Goal: Transaction & Acquisition: Purchase product/service

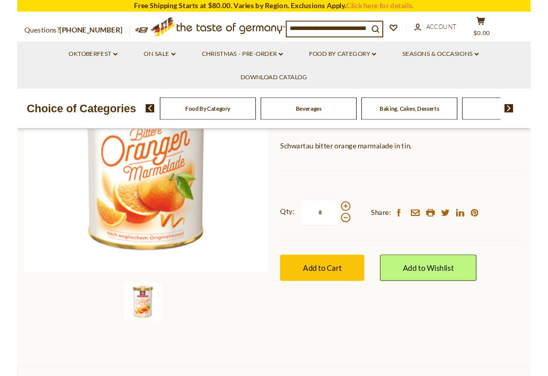
scroll to position [162, 0]
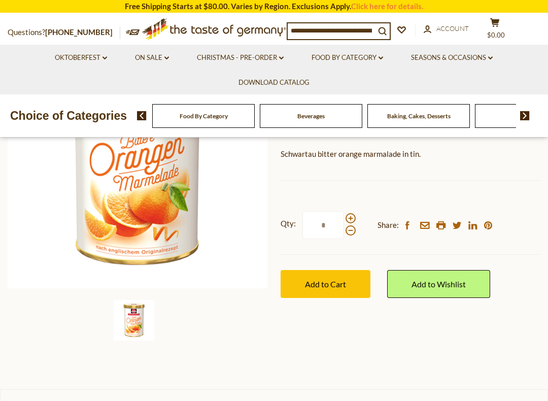
click at [350, 282] on button "Add to Cart" at bounding box center [326, 284] width 90 height 28
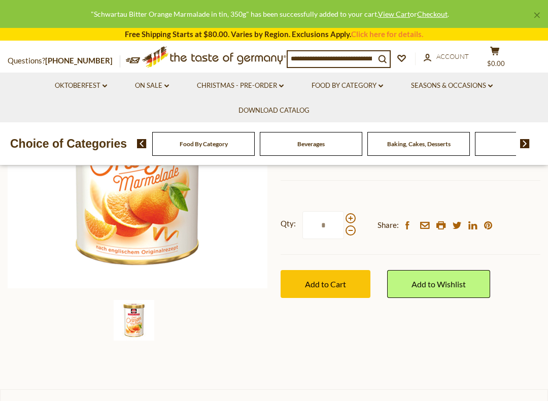
click at [328, 218] on input "*" at bounding box center [324, 225] width 42 height 28
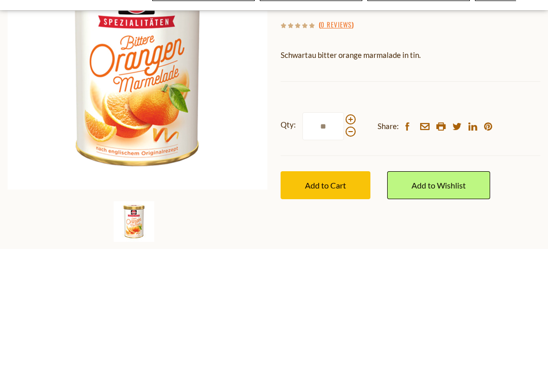
click at [365, 224] on div "Qty: ** Share: facebook email printer twitter linkedin pinterest" at bounding box center [411, 253] width 260 height 59
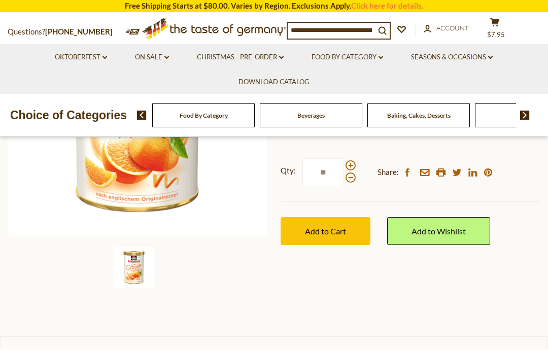
scroll to position [215, 0]
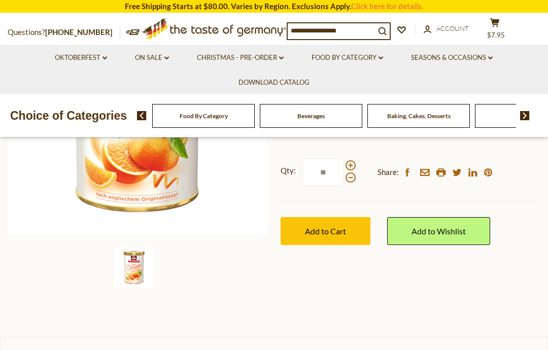
click at [366, 177] on div "Qty: ** Share: facebook email printer twitter linkedin pinterest" at bounding box center [411, 172] width 260 height 59
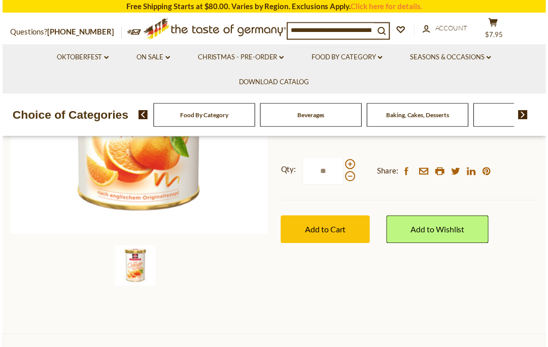
scroll to position [214, 0]
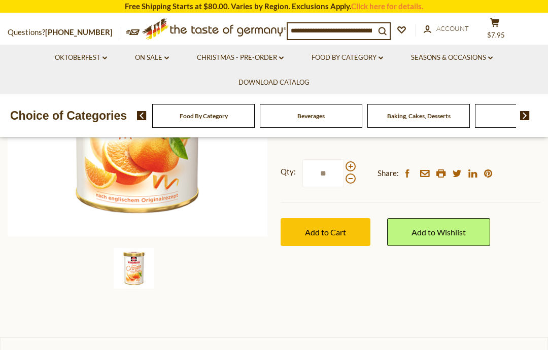
click at [288, 176] on strong "Qty:" at bounding box center [288, 172] width 15 height 13
click at [303, 176] on input "**" at bounding box center [324, 173] width 42 height 28
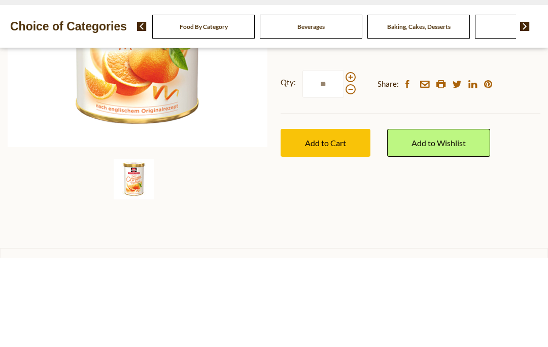
click at [279, 184] on div "Home Food By Category Jams and Honey Schwartau Bitter Orange Marmalade in tin, …" at bounding box center [274, 120] width 548 height 353
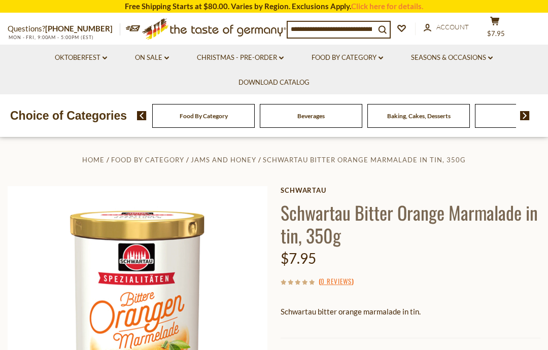
scroll to position [0, 0]
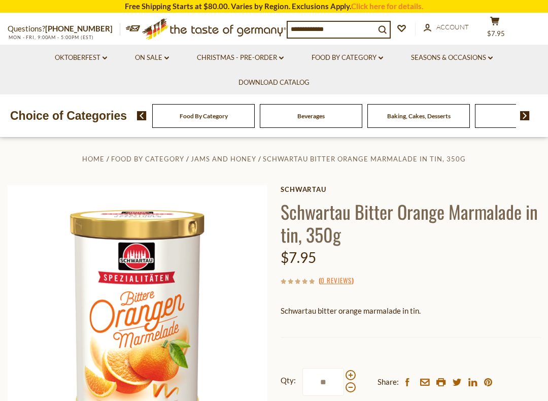
click at [406, 277] on div "( 0 Reviews )" at bounding box center [411, 280] width 260 height 13
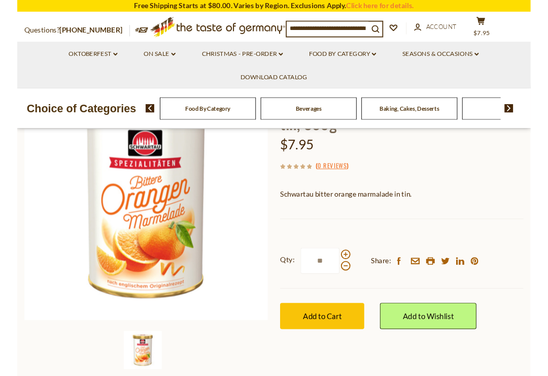
scroll to position [110, 0]
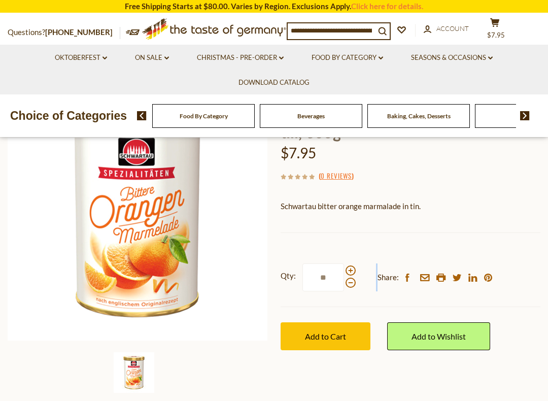
click at [364, 282] on div "Qty: ** Share: facebook email printer twitter linkedin pinterest" at bounding box center [411, 277] width 260 height 59
click at [361, 267] on div "Qty: ** Share: facebook email printer twitter linkedin pinterest" at bounding box center [411, 277] width 260 height 59
click at [354, 285] on span at bounding box center [351, 283] width 10 height 10
click at [344, 285] on input "**" at bounding box center [324, 278] width 42 height 28
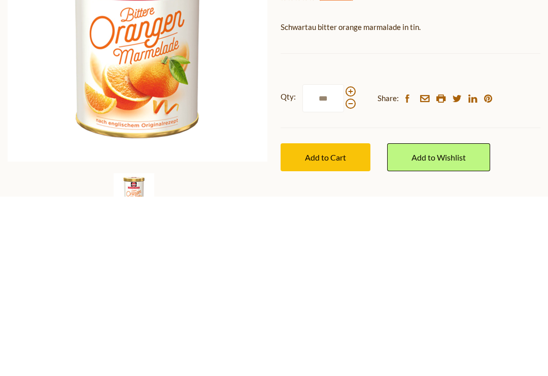
click at [285, 264] on label "Qty: ***" at bounding box center [318, 278] width 75 height 28
click at [303, 264] on input "***" at bounding box center [324, 278] width 42 height 28
click at [291, 270] on strong "Qty:" at bounding box center [288, 276] width 15 height 13
click at [303, 264] on input "***" at bounding box center [324, 278] width 42 height 28
click at [248, 81] on img at bounding box center [138, 211] width 260 height 260
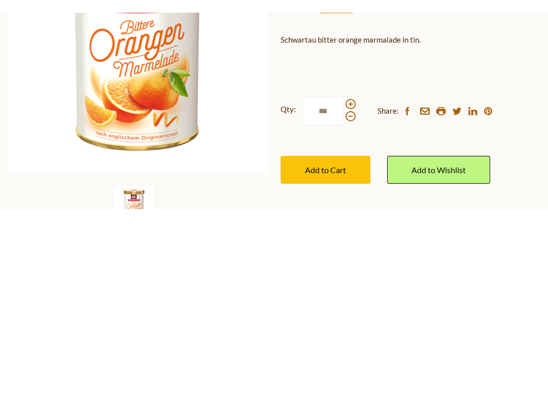
scroll to position [289, 0]
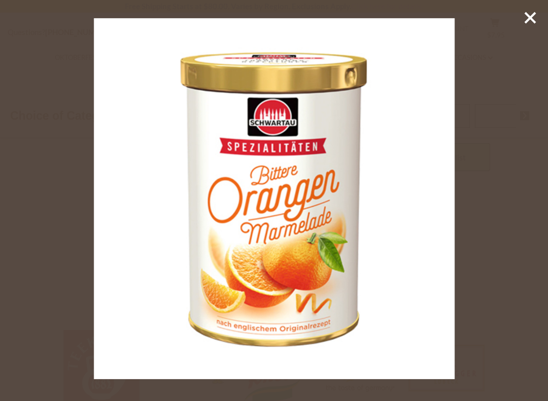
click at [276, 102] on img at bounding box center [274, 198] width 361 height 361
click at [530, 21] on icon at bounding box center [530, 17] width 15 height 15
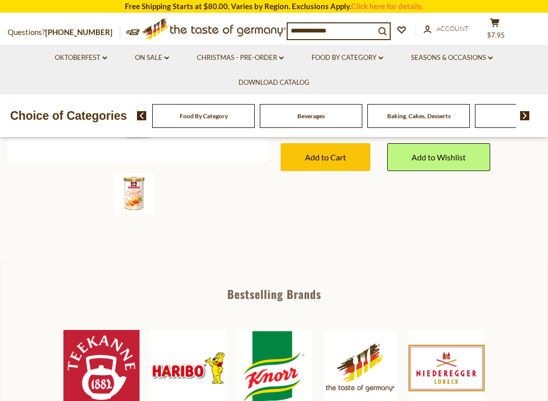
click at [536, 14] on icon at bounding box center [530, 17] width 15 height 15
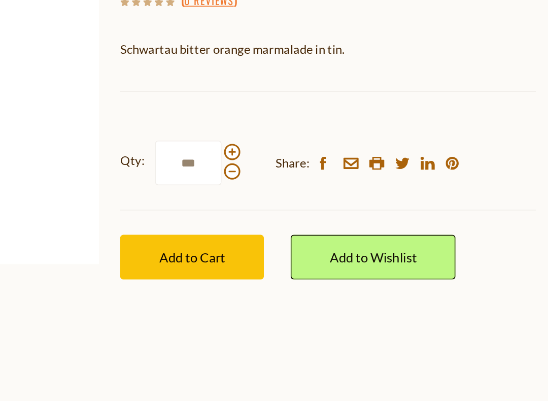
scroll to position [135, 0]
click at [346, 252] on span at bounding box center [351, 257] width 10 height 10
click at [303, 238] on input "***" at bounding box center [324, 252] width 42 height 28
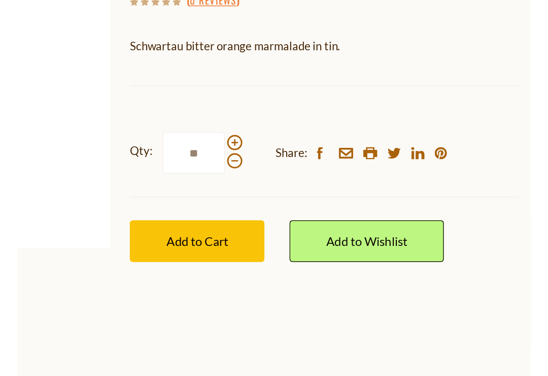
scroll to position [135, 0]
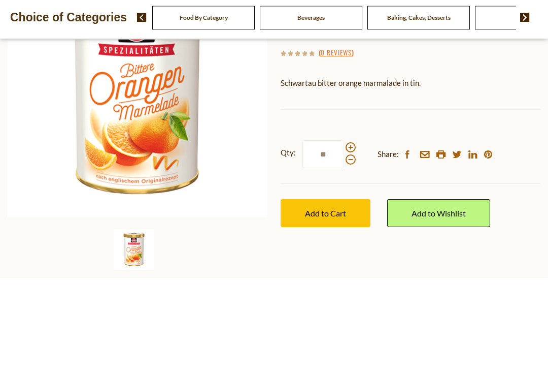
click at [355, 253] on span at bounding box center [351, 258] width 10 height 10
click at [344, 239] on input "**" at bounding box center [324, 253] width 42 height 28
click at [351, 253] on span at bounding box center [351, 258] width 10 height 10
click at [344, 239] on input "**" at bounding box center [324, 253] width 42 height 28
click at [352, 253] on span at bounding box center [351, 258] width 10 height 10
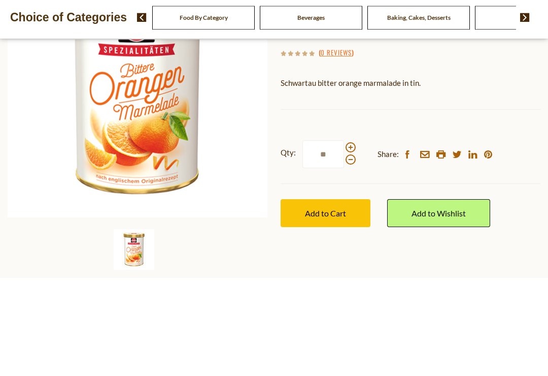
click at [344, 239] on input "**" at bounding box center [324, 253] width 42 height 28
click at [355, 253] on span at bounding box center [351, 258] width 10 height 10
click at [344, 239] on input "**" at bounding box center [324, 253] width 42 height 28
click at [362, 223] on div "Qty: * Share: facebook email printer twitter linkedin pinterest" at bounding box center [411, 252] width 260 height 59
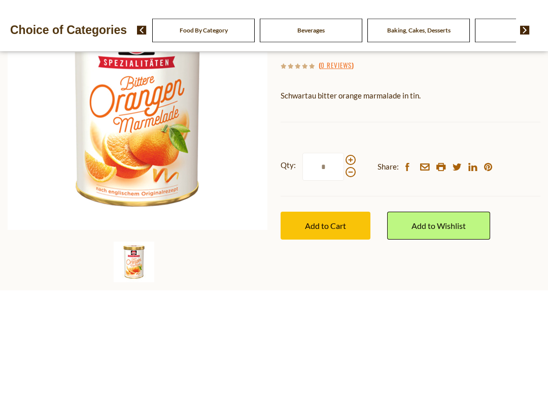
scroll to position [234, 0]
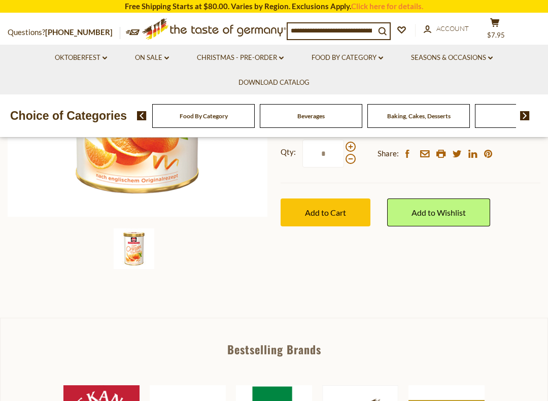
click at [355, 157] on span at bounding box center [351, 159] width 10 height 10
click at [344, 157] on input "*" at bounding box center [324, 154] width 42 height 28
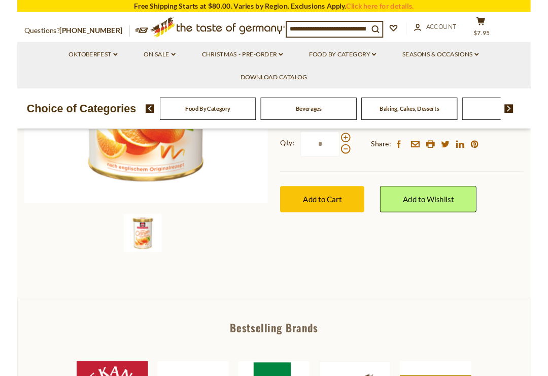
scroll to position [233, 0]
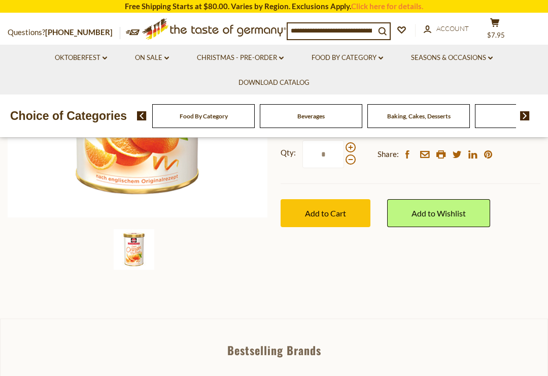
click at [352, 161] on span at bounding box center [351, 159] width 10 height 10
click at [344, 161] on input "*" at bounding box center [324, 154] width 42 height 28
click at [362, 162] on div "Qty: * Share: facebook email printer twitter linkedin pinterest" at bounding box center [411, 154] width 260 height 59
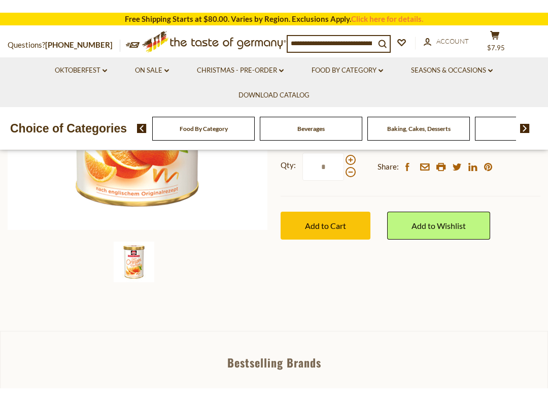
scroll to position [234, 0]
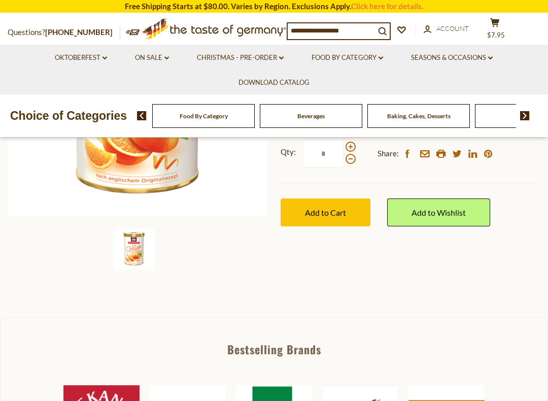
click at [354, 160] on span at bounding box center [351, 159] width 10 height 10
click at [344, 160] on input "*" at bounding box center [324, 154] width 42 height 28
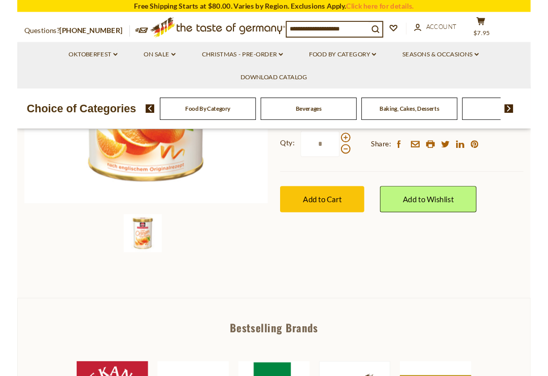
scroll to position [233, 0]
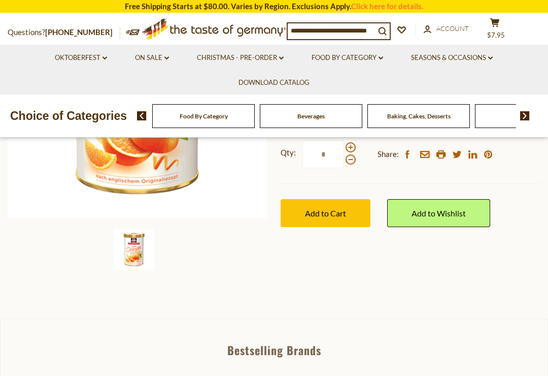
click at [354, 159] on span at bounding box center [351, 159] width 10 height 10
click at [344, 159] on input "*" at bounding box center [324, 154] width 42 height 28
click at [354, 147] on span at bounding box center [351, 147] width 10 height 10
click at [344, 147] on input "*" at bounding box center [324, 154] width 42 height 28
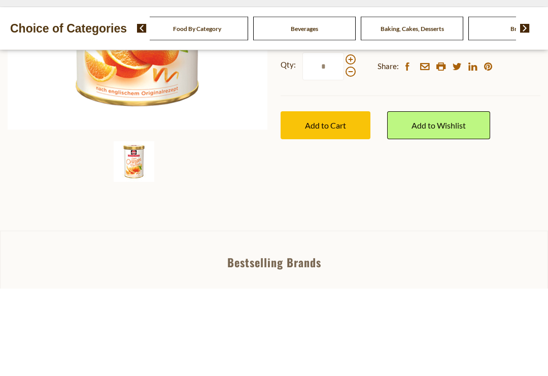
click at [342, 208] on span "Add to Cart" at bounding box center [325, 213] width 41 height 10
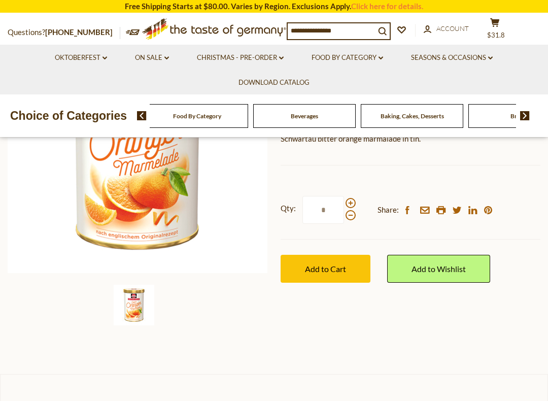
scroll to position [176, 0]
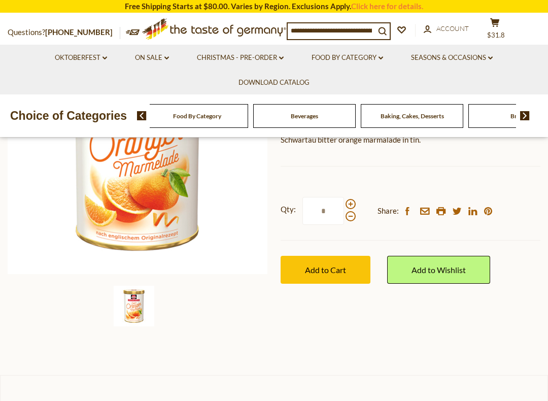
click at [378, 304] on div "Schwartau Schwartau Bitter Orange Marmalade in tin, 350g $7.95 ( 0 Reviews ) Sc…" at bounding box center [411, 160] width 260 height 293
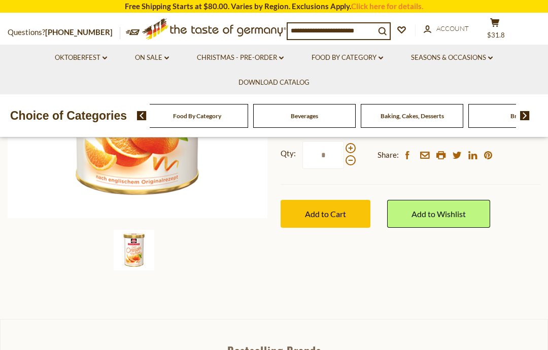
scroll to position [208, 0]
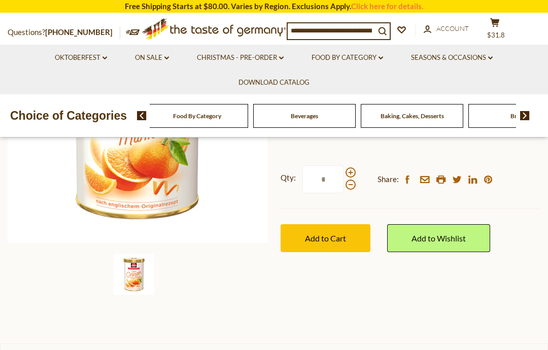
click at [369, 245] on button "Add to Cart" at bounding box center [326, 238] width 90 height 28
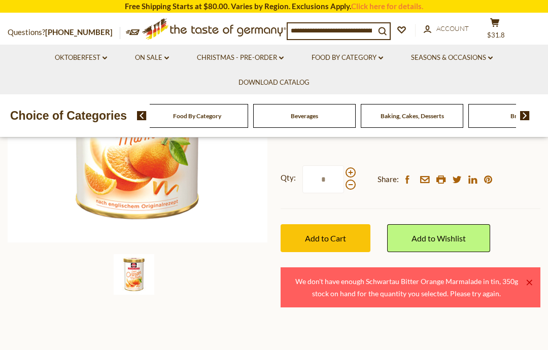
click at [346, 241] on span "Add to Cart" at bounding box center [325, 239] width 41 height 10
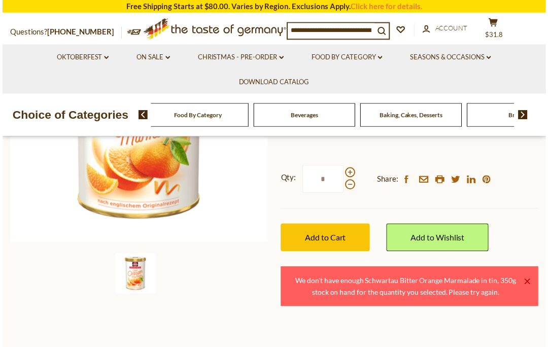
scroll to position [203, 0]
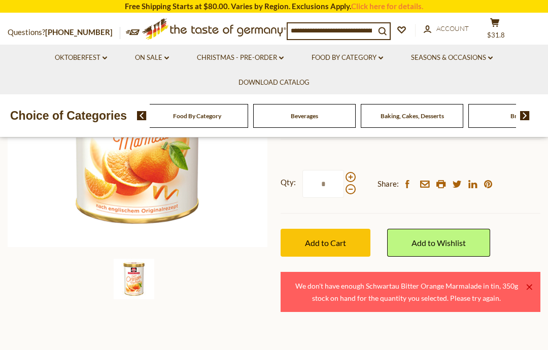
click at [363, 194] on div "Qty: * Share: facebook email printer twitter linkedin pinterest" at bounding box center [411, 184] width 260 height 59
click at [352, 191] on span at bounding box center [351, 189] width 10 height 10
click at [344, 191] on input "*" at bounding box center [324, 184] width 42 height 28
type input "*"
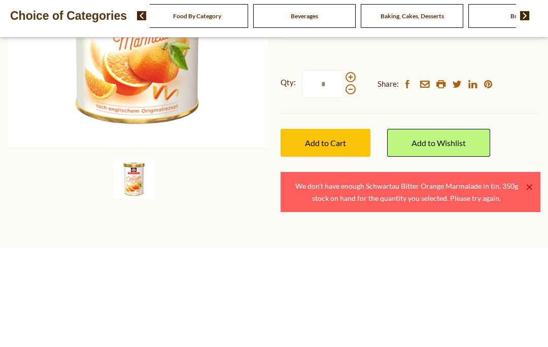
click at [361, 155] on div "Qty: * Share: facebook email printer twitter linkedin pinterest" at bounding box center [411, 184] width 260 height 59
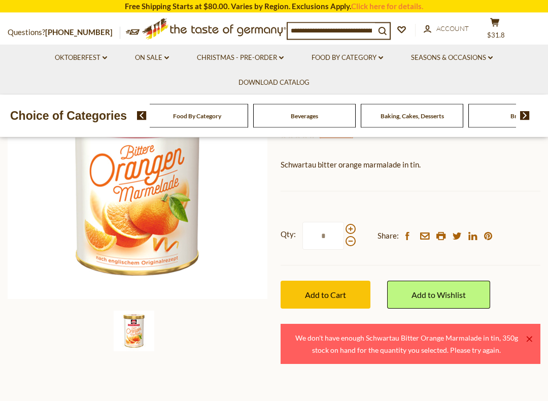
scroll to position [151, 0]
click at [367, 227] on div "Qty: * Share: facebook email printer twitter linkedin pinterest" at bounding box center [411, 236] width 260 height 59
click at [355, 222] on label "Qty: *" at bounding box center [318, 236] width 75 height 28
click at [344, 222] on input "*" at bounding box center [324, 236] width 42 height 28
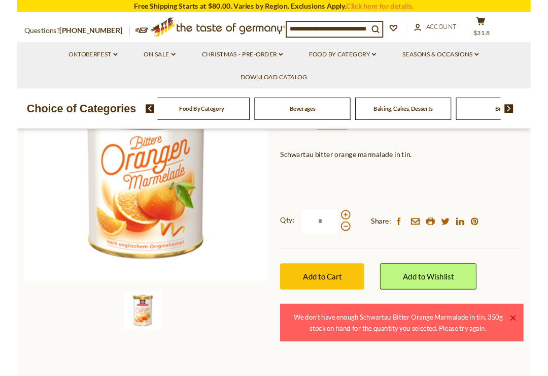
scroll to position [151, 0]
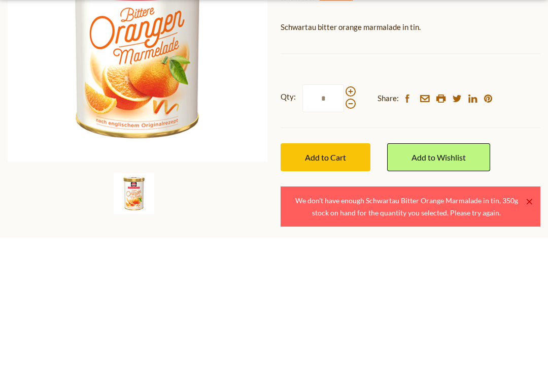
click at [366, 207] on div "Qty: * Share: facebook email printer twitter linkedin pinterest" at bounding box center [411, 236] width 260 height 59
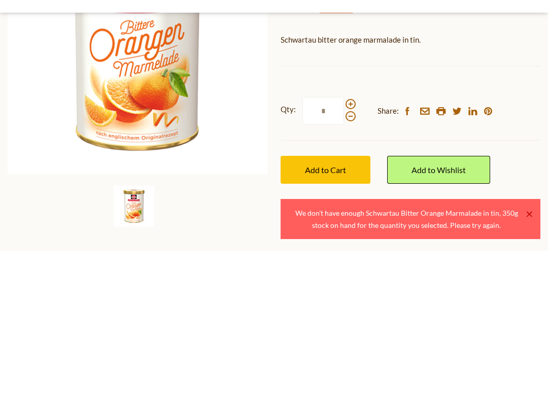
scroll to position [289, 0]
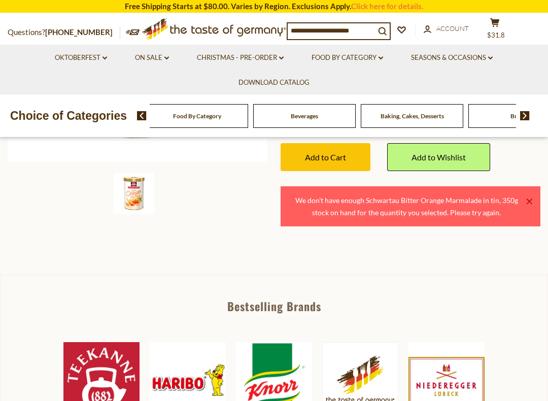
click at [361, 87] on ul "Oktoberfest dropdown_arrow All Oktoberfest Oktoberfest Foods Party Supplies On …" at bounding box center [274, 70] width 533 height 50
click at [365, 161] on button "Add to Cart" at bounding box center [326, 157] width 90 height 28
click at [361, 149] on button "Add to Cart" at bounding box center [326, 157] width 90 height 28
click at [363, 152] on button "Add to Cart" at bounding box center [326, 157] width 90 height 28
click at [353, 158] on button "Add to Cart" at bounding box center [326, 157] width 90 height 28
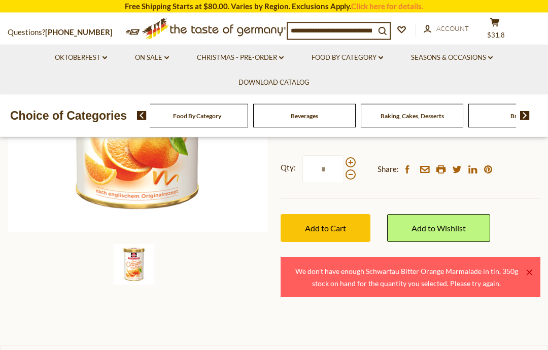
scroll to position [215, 0]
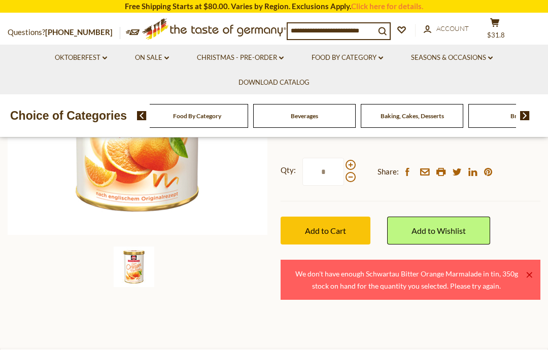
click at [346, 230] on span "Add to Cart" at bounding box center [325, 231] width 41 height 10
click at [363, 169] on div "Qty: * Share: facebook email printer twitter linkedin pinterest" at bounding box center [411, 172] width 260 height 59
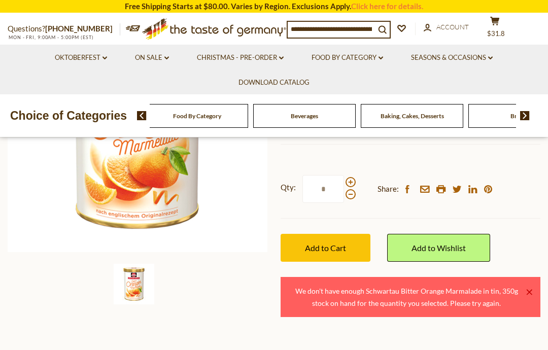
scroll to position [0, 0]
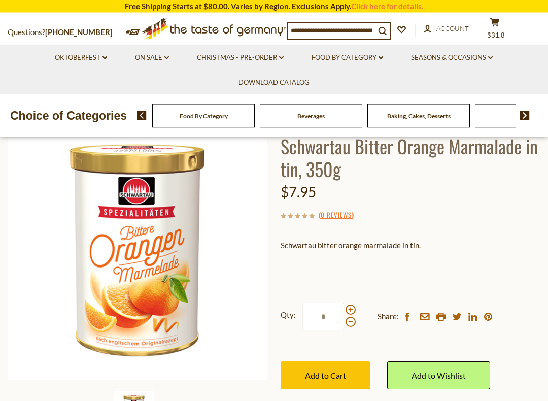
scroll to position [71, 0]
click at [364, 304] on div "Qty: * Share: facebook email printer twitter linkedin pinterest" at bounding box center [411, 316] width 260 height 59
click at [355, 306] on div at bounding box center [351, 316] width 10 height 22
click at [344, 306] on input "*" at bounding box center [324, 317] width 42 height 28
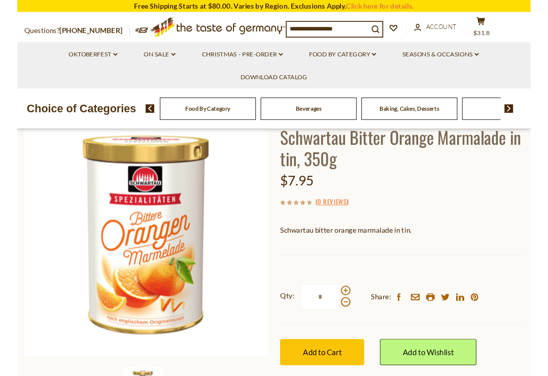
scroll to position [107, 0]
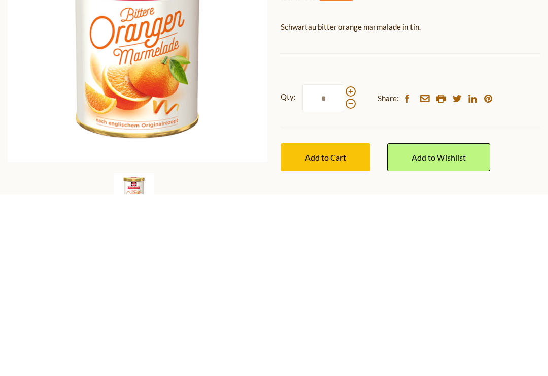
click at [353, 268] on span at bounding box center [351, 273] width 10 height 10
click at [344, 266] on input "*" at bounding box center [324, 280] width 42 height 28
type input "*"
click at [354, 266] on label "Qty: *" at bounding box center [318, 280] width 75 height 28
click at [344, 266] on input "*" at bounding box center [324, 280] width 42 height 28
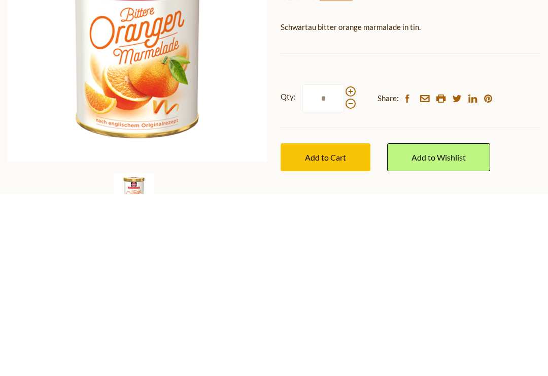
click at [342, 334] on span "Add to Cart" at bounding box center [325, 339] width 41 height 10
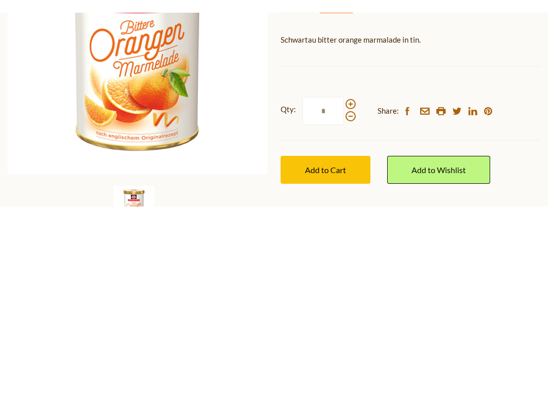
scroll to position [289, 0]
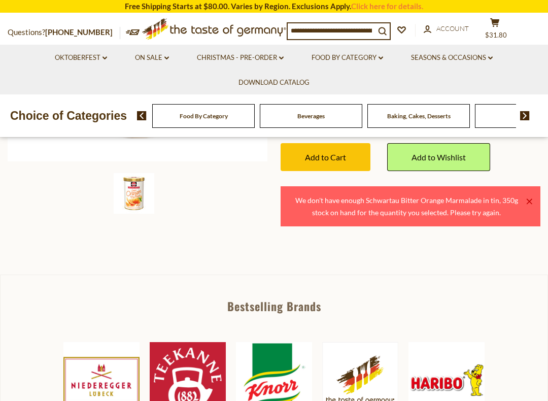
click at [418, 245] on section "Home Food By Category Jams and Honey Schwartau Bitter Orange Marmalade in tin, …" at bounding box center [274, 61] width 548 height 427
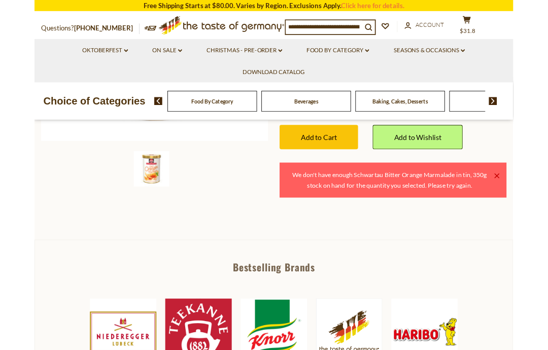
scroll to position [0, 0]
